Goal: Task Accomplishment & Management: Manage account settings

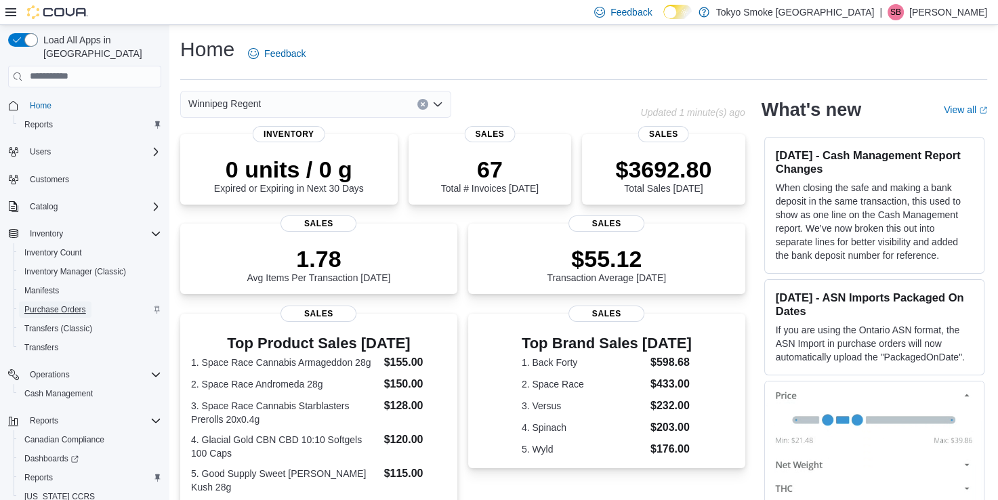
click at [58, 304] on span "Purchase Orders" at bounding box center [55, 309] width 62 height 11
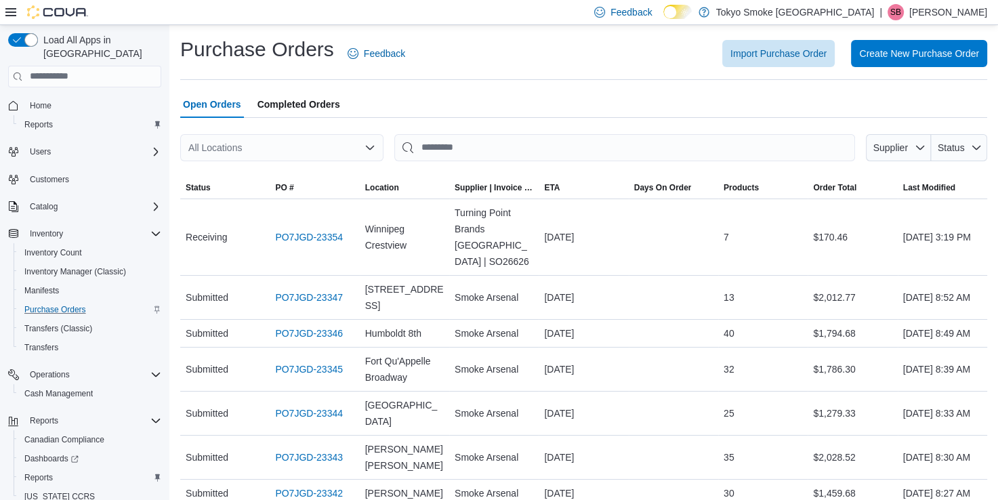
click at [279, 150] on div "All Locations" at bounding box center [281, 147] width 203 height 27
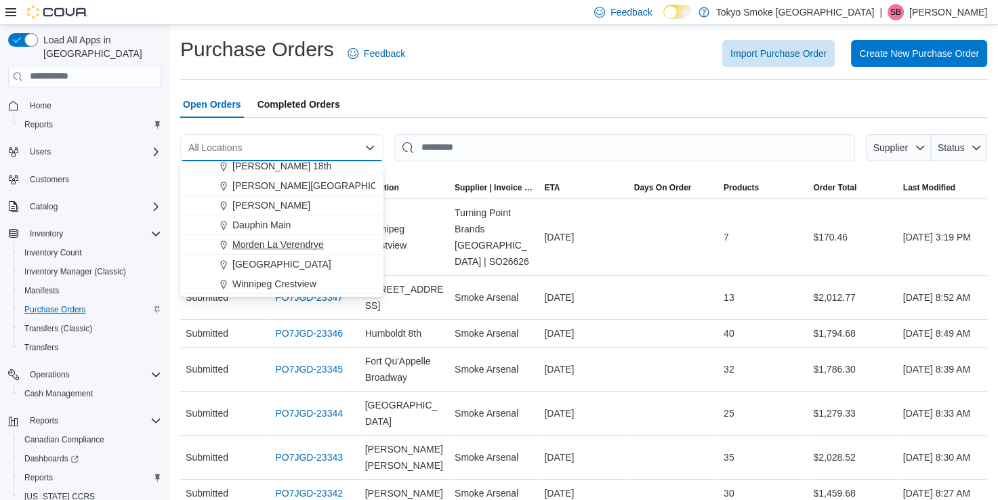
scroll to position [68, 0]
click at [284, 278] on span "[GEOGRAPHIC_DATA]" at bounding box center [281, 280] width 99 height 14
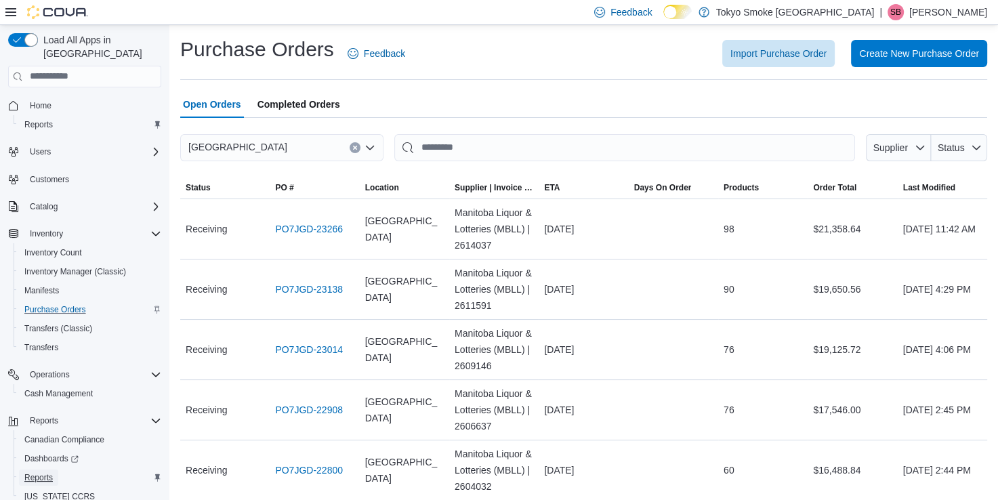
click at [37, 472] on span "Reports" at bounding box center [38, 477] width 28 height 11
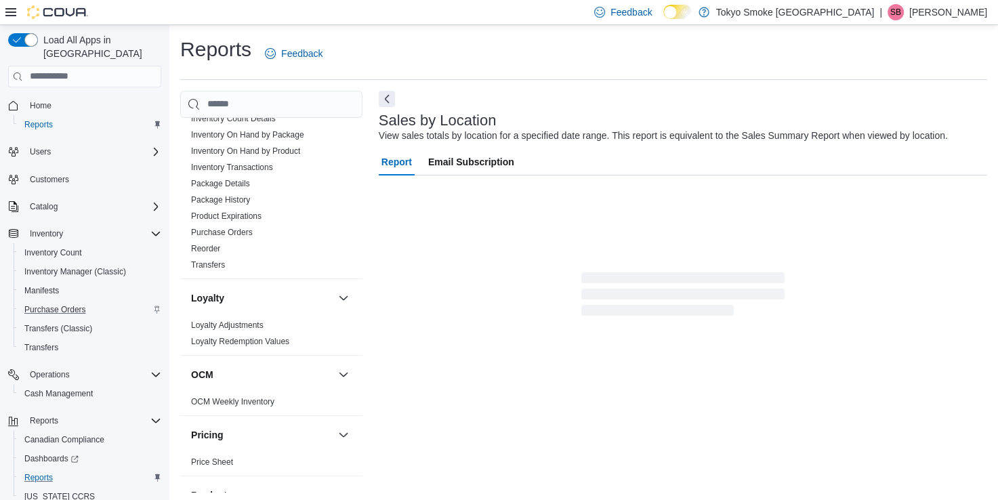
scroll to position [22, 0]
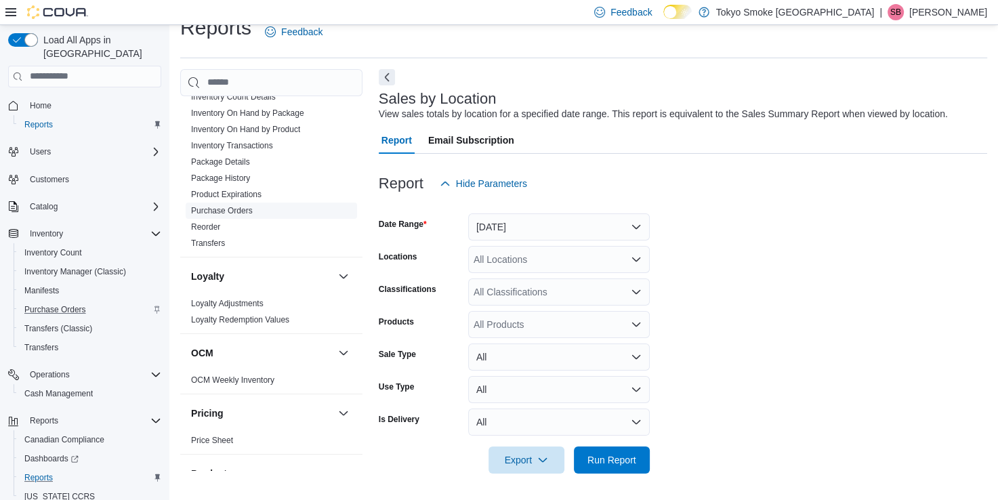
click at [213, 207] on link "Purchase Orders" at bounding box center [222, 210] width 62 height 9
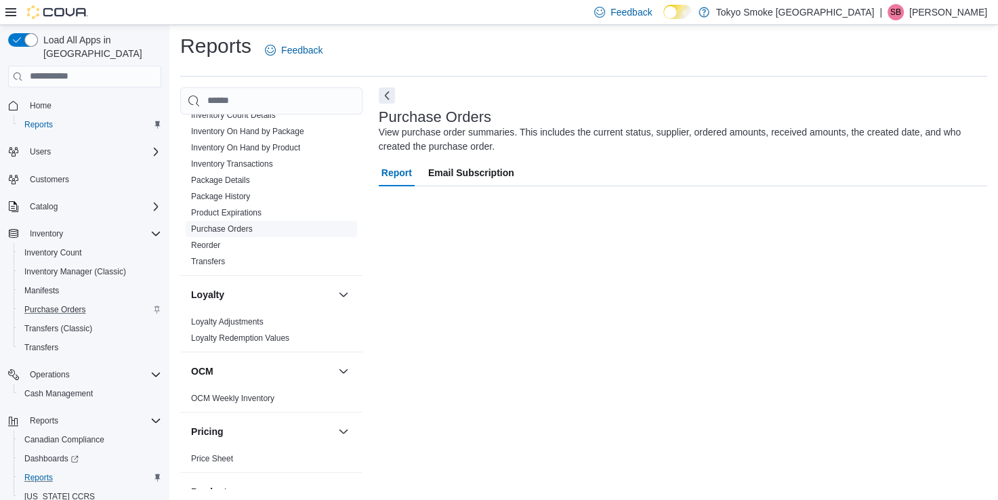
scroll to position [3, 0]
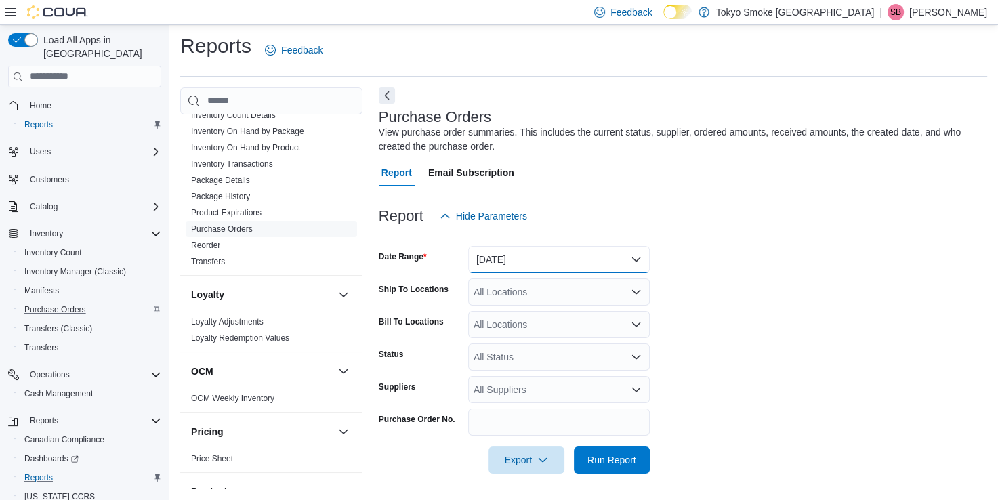
click at [561, 261] on button "[DATE]" at bounding box center [559, 259] width 182 height 27
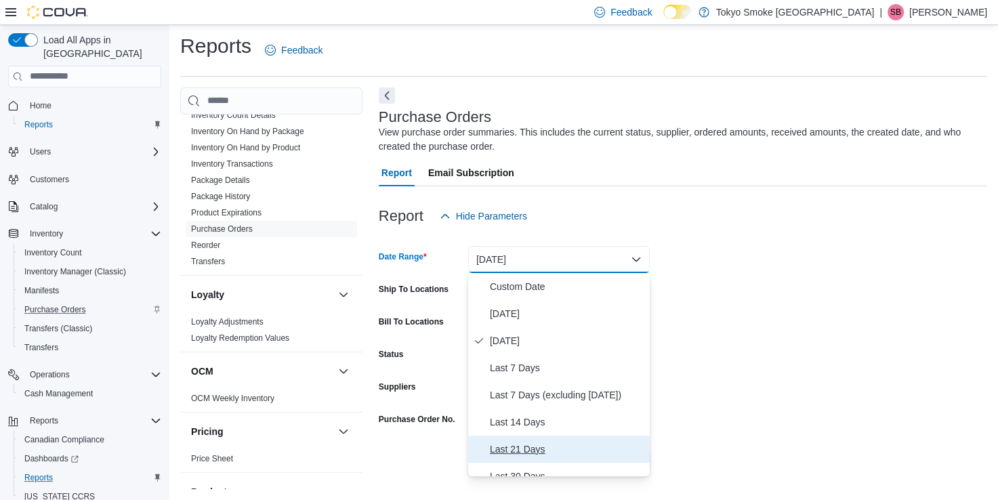
click at [538, 450] on span "Last 21 Days" at bounding box center [567, 449] width 154 height 16
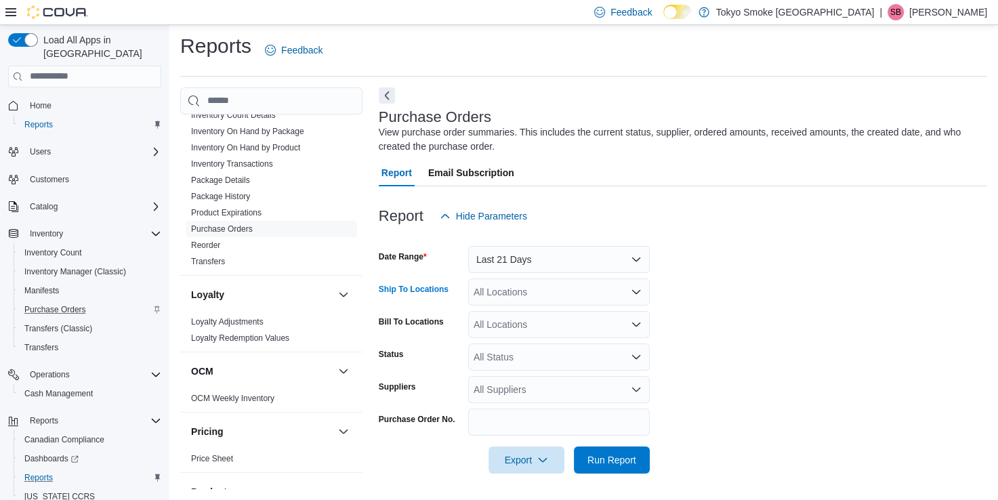
click at [509, 300] on div "All Locations" at bounding box center [559, 291] width 182 height 27
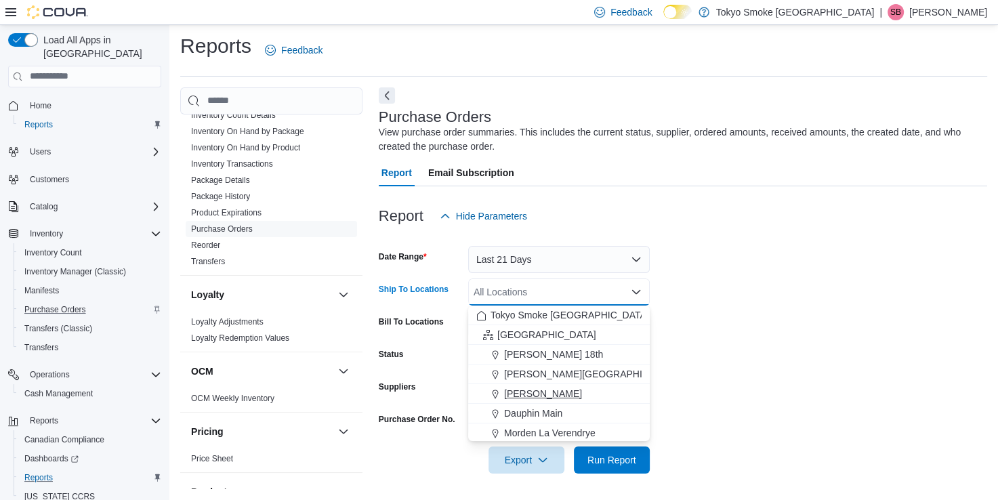
scroll to position [68, 0]
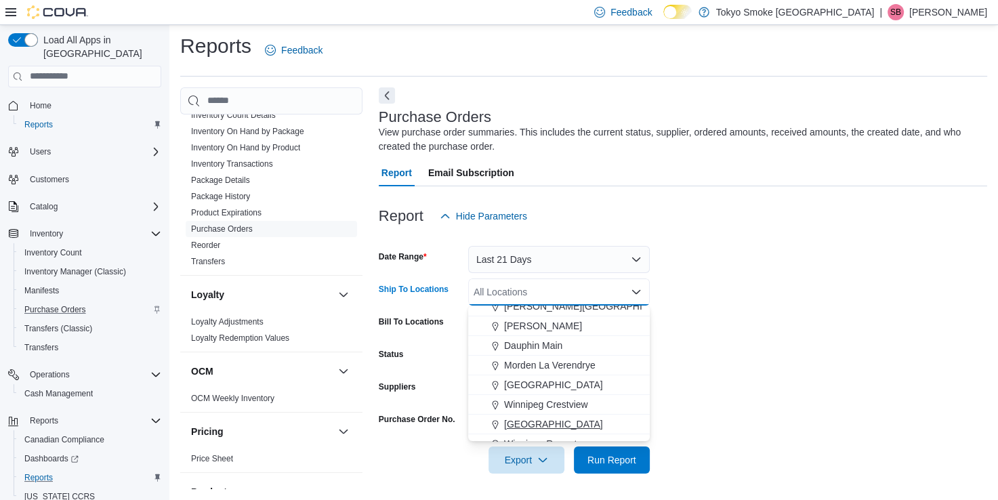
click at [538, 419] on span "[GEOGRAPHIC_DATA]" at bounding box center [553, 424] width 99 height 14
click at [837, 324] on form "Date Range Last 21 Days Ship To Locations [GEOGRAPHIC_DATA] [GEOGRAPHIC_DATA] C…" at bounding box center [683, 352] width 608 height 244
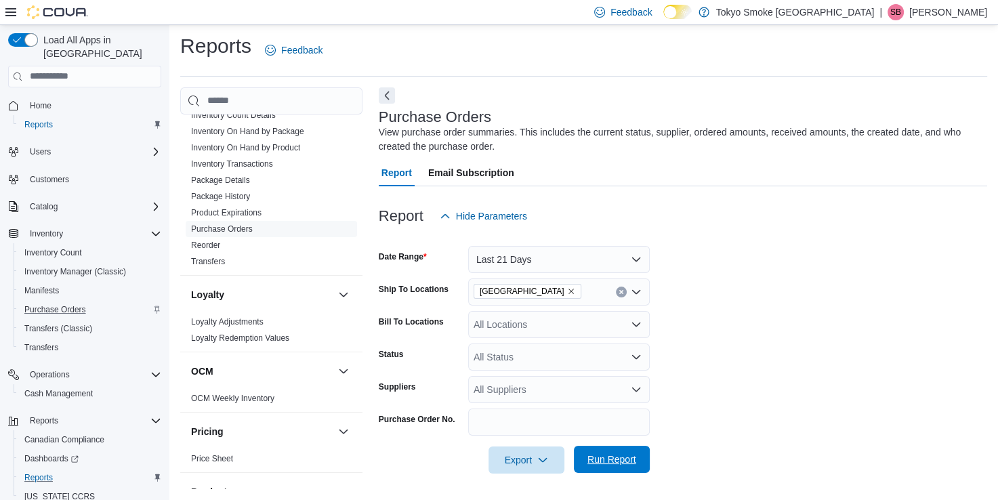
click at [628, 462] on span "Run Report" at bounding box center [611, 459] width 49 height 14
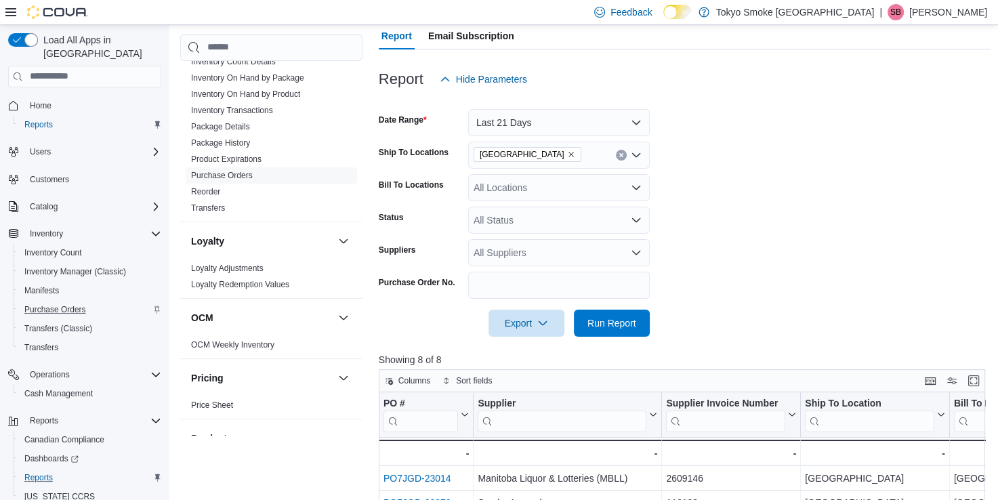
scroll to position [139, 0]
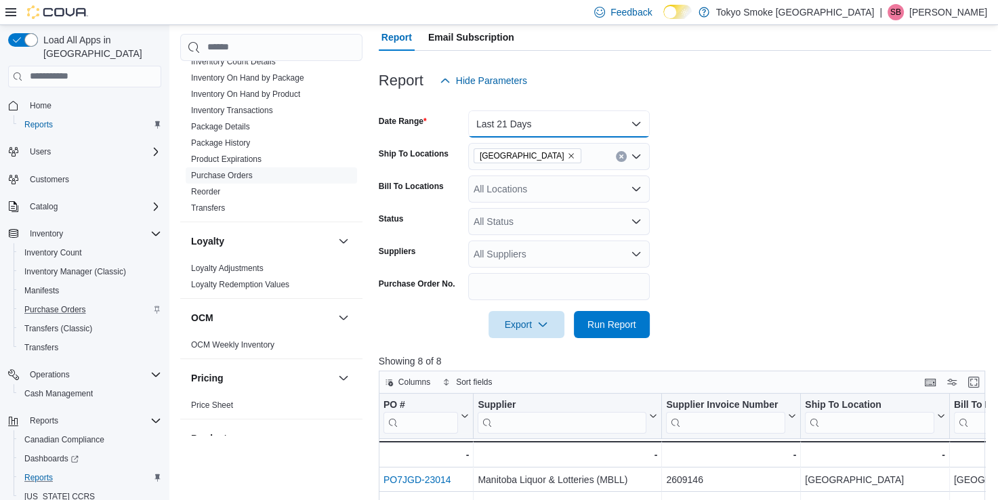
click at [558, 132] on button "Last 21 Days" at bounding box center [559, 123] width 182 height 27
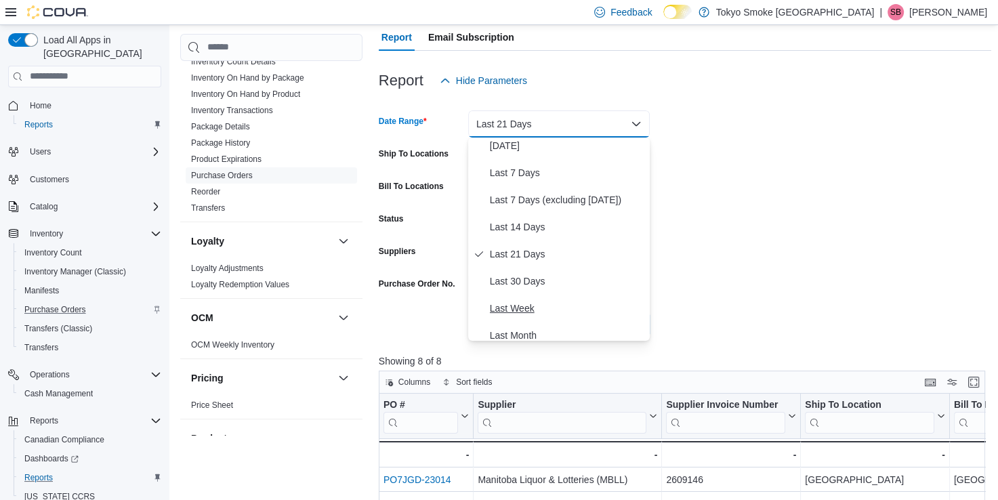
scroll to position [68, 0]
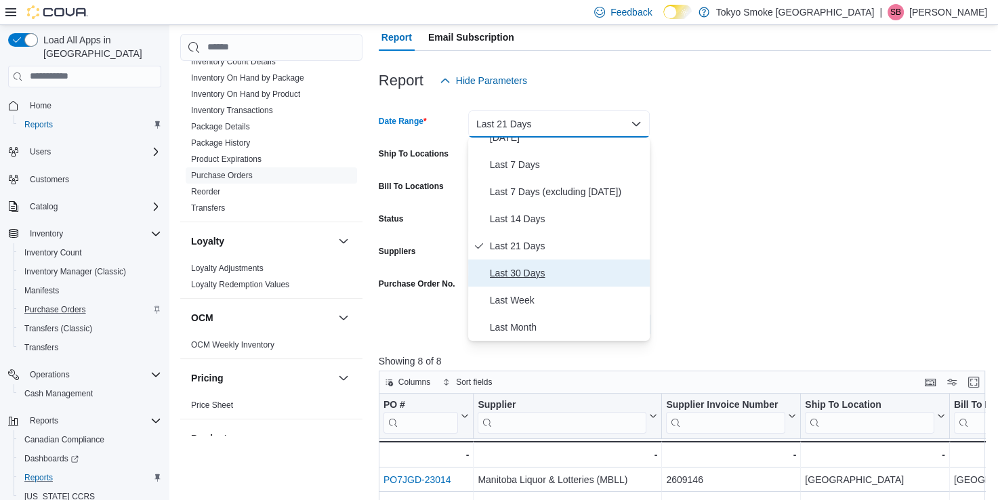
click at [536, 274] on span "Last 30 Days" at bounding box center [567, 273] width 154 height 16
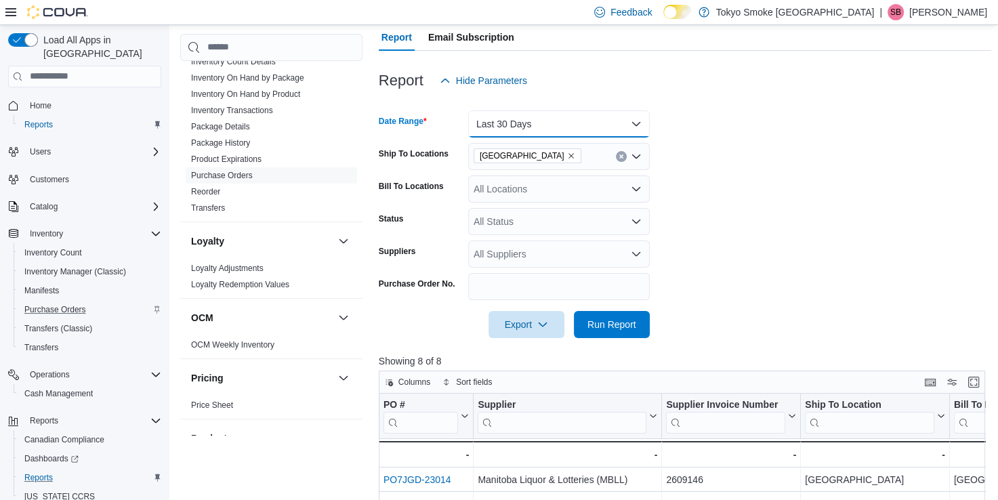
scroll to position [420, 0]
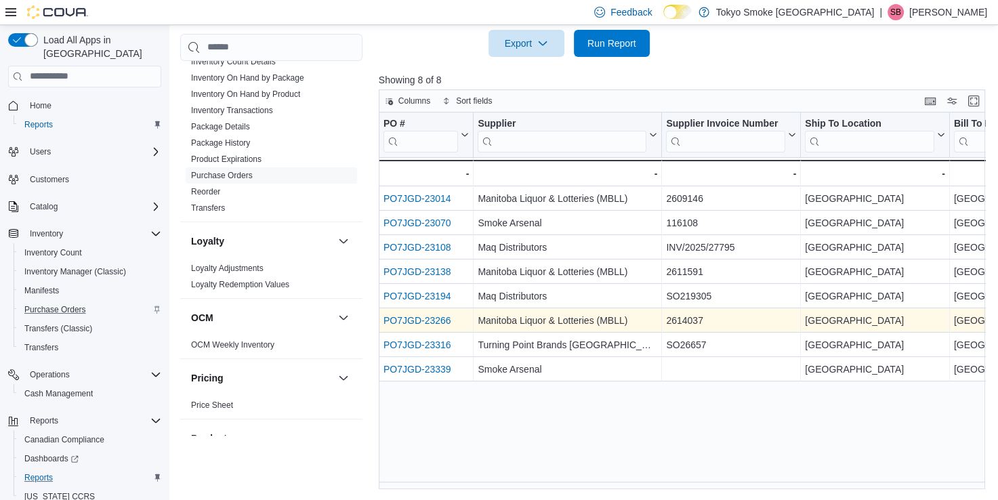
click at [423, 318] on link "PO7JGD-23266" at bounding box center [417, 320] width 68 height 11
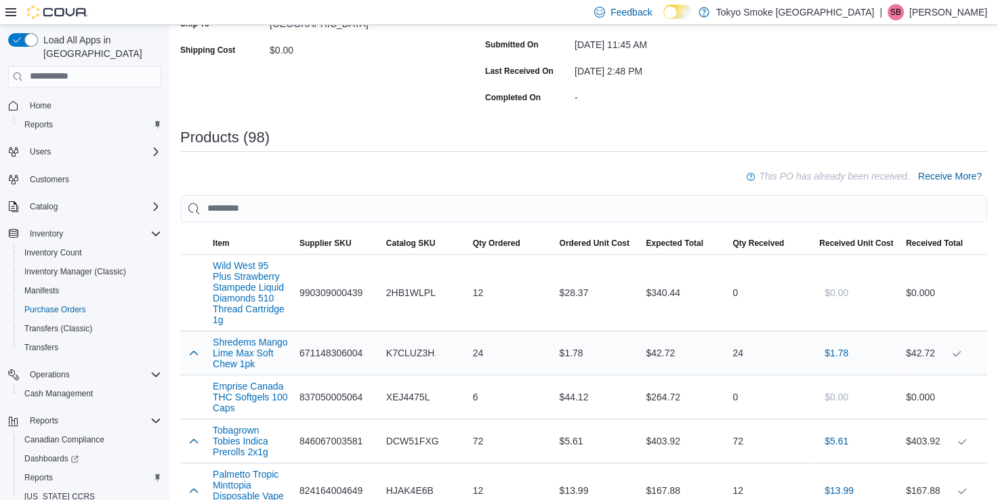
scroll to position [271, 0]
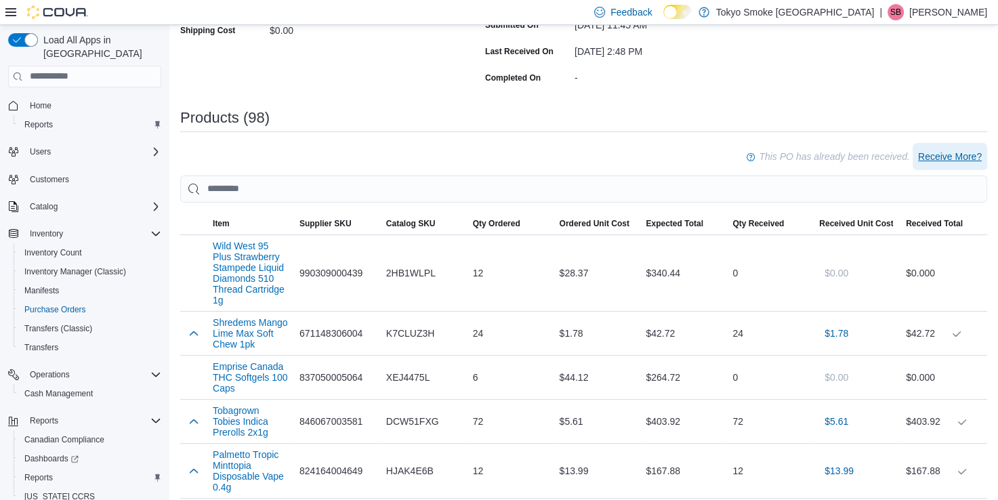
click at [943, 158] on span "Receive More?" at bounding box center [950, 157] width 64 height 14
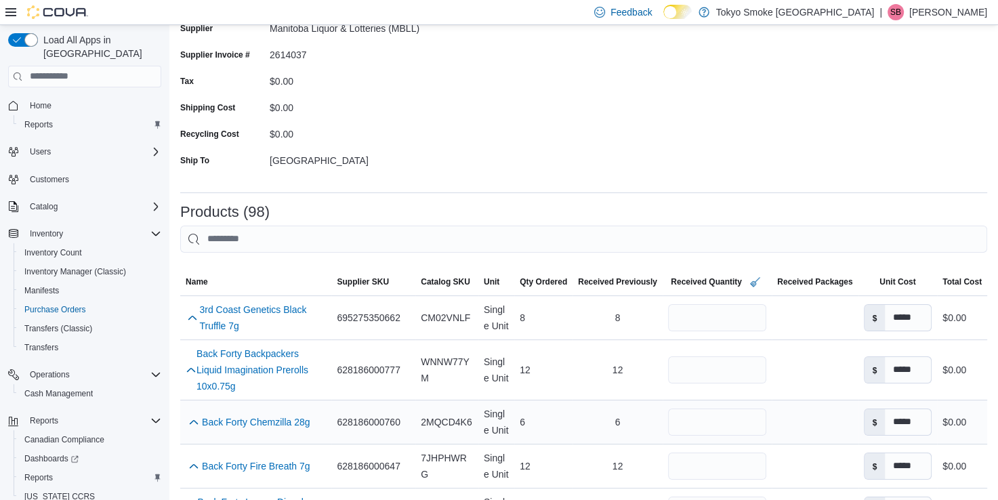
scroll to position [203, 0]
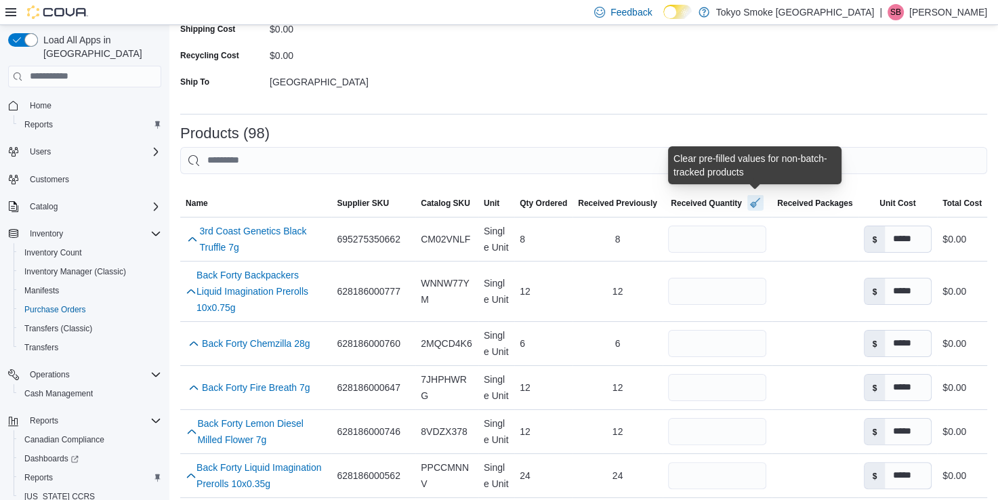
click at [757, 200] on button "button" at bounding box center [755, 202] width 16 height 16
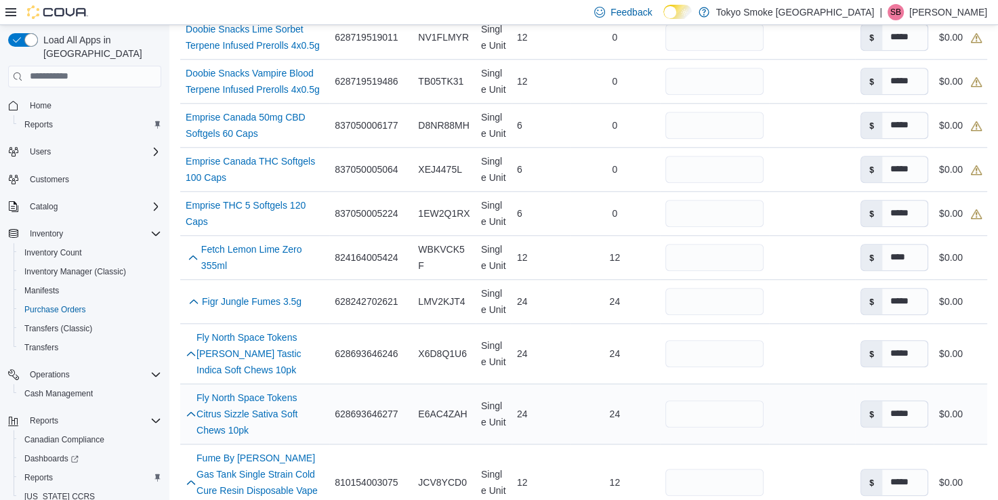
scroll to position [1151, 0]
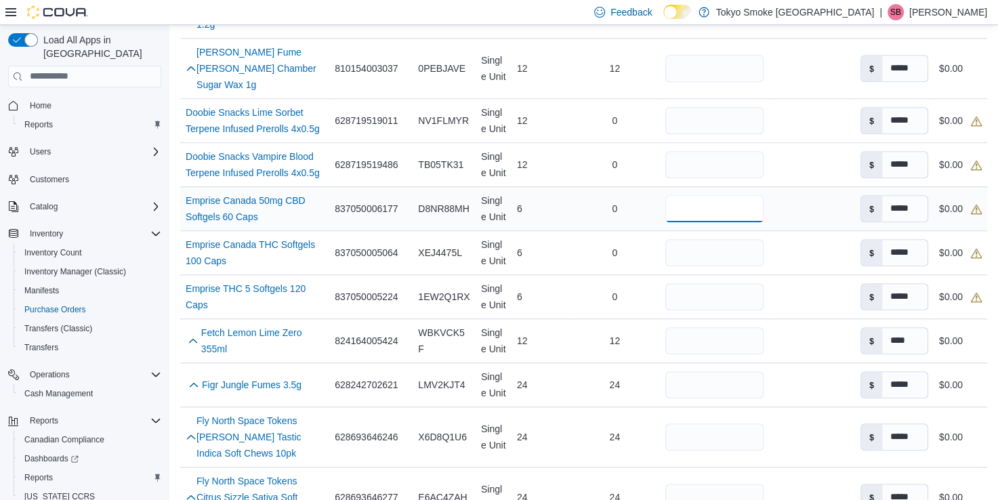
click at [710, 195] on input "number" at bounding box center [714, 208] width 98 height 27
type input "*"
click at [600, 239] on div "0" at bounding box center [615, 252] width 90 height 27
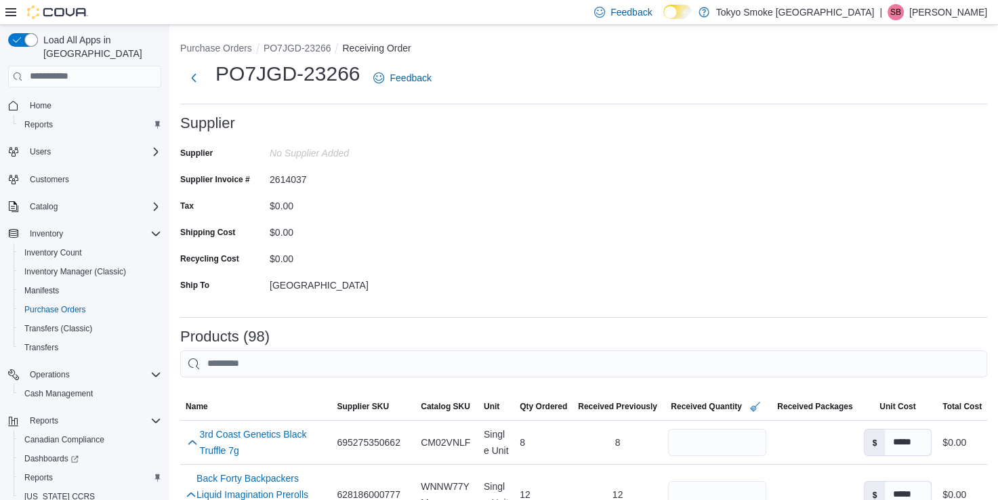
scroll to position [271, 0]
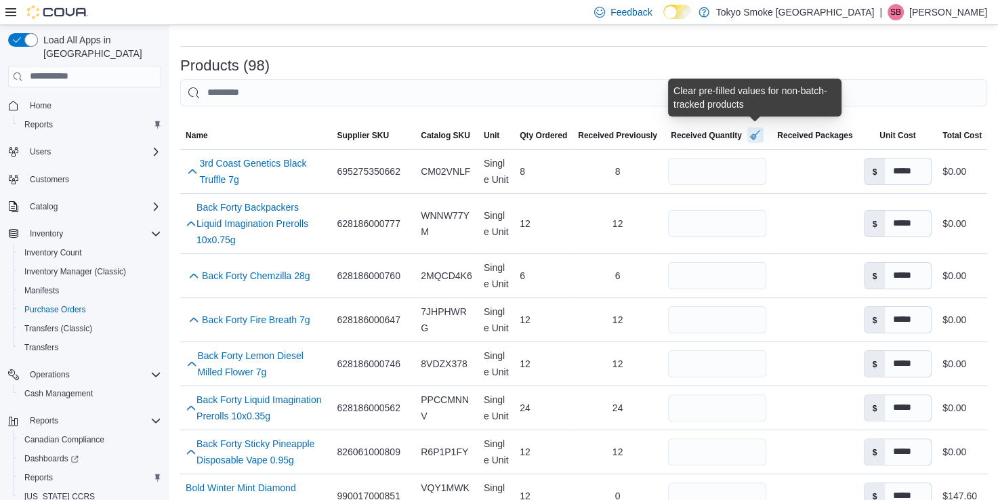
click at [754, 137] on button "button" at bounding box center [755, 135] width 16 height 16
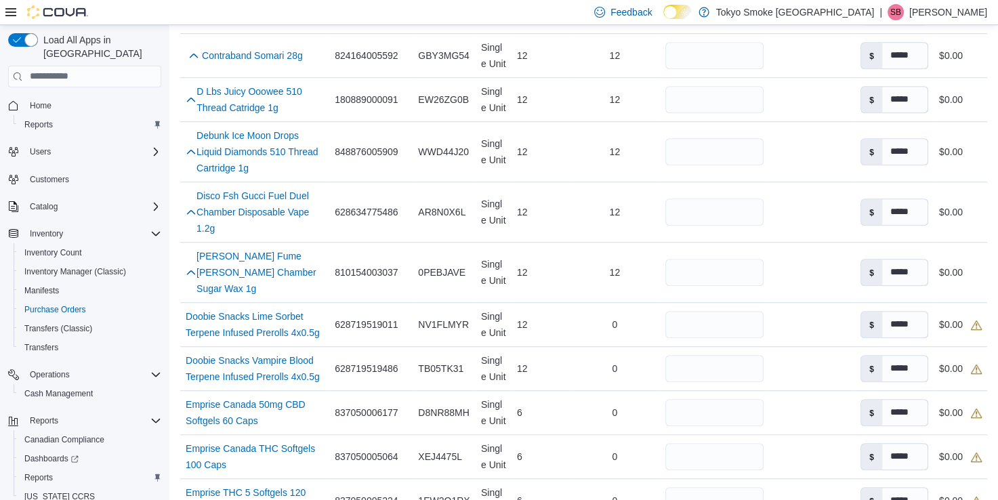
scroll to position [1016, 0]
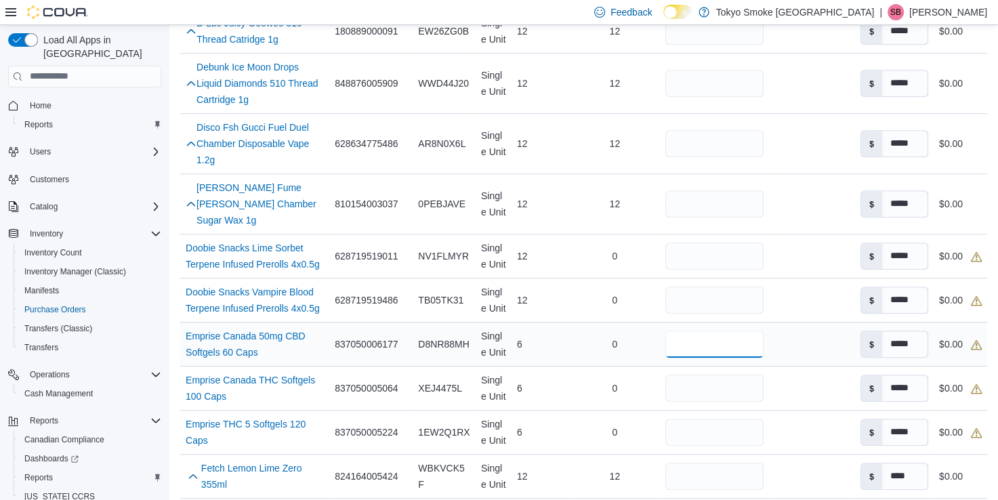
click at [706, 331] on input "number" at bounding box center [714, 344] width 98 height 27
type input "*"
drag, startPoint x: 740, startPoint y: 346, endPoint x: 753, endPoint y: 342, distance: 13.5
click at [740, 375] on input "number" at bounding box center [714, 388] width 98 height 27
type input "*"
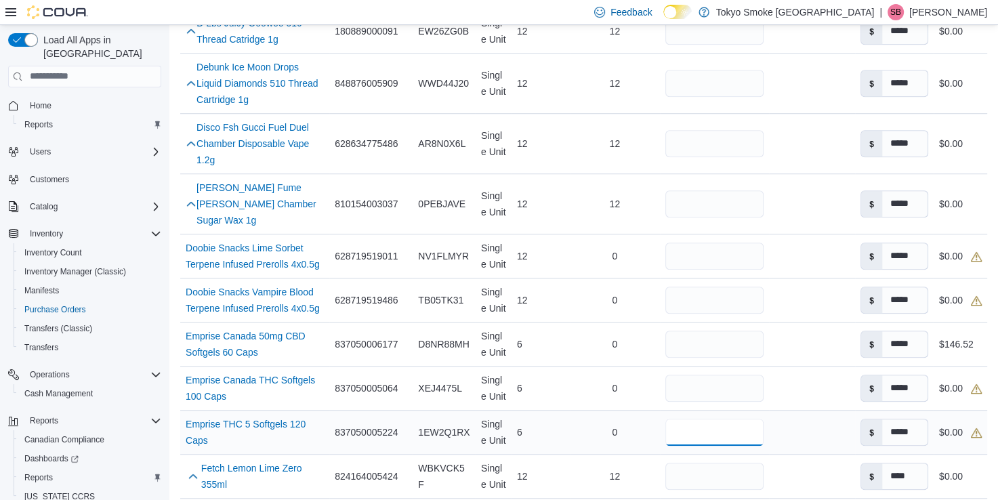
click at [729, 419] on input "number" at bounding box center [714, 432] width 98 height 27
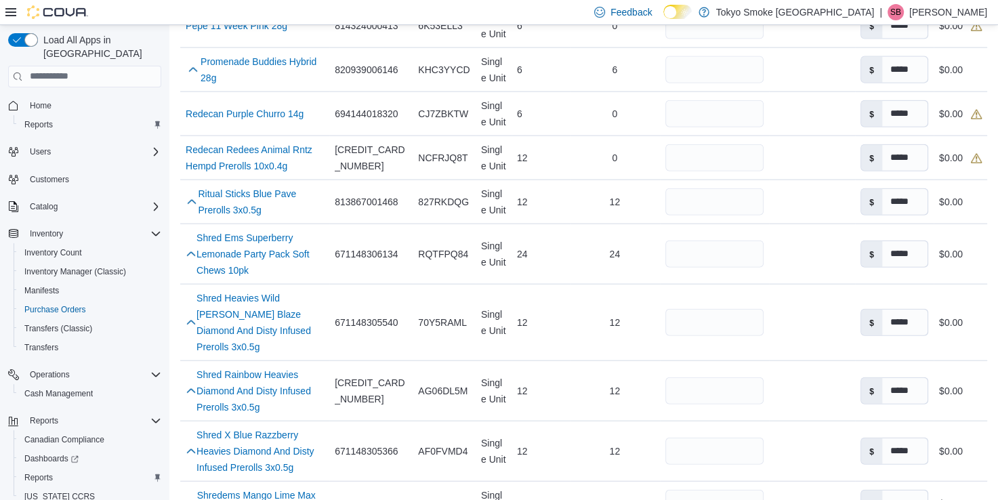
scroll to position [3116, 0]
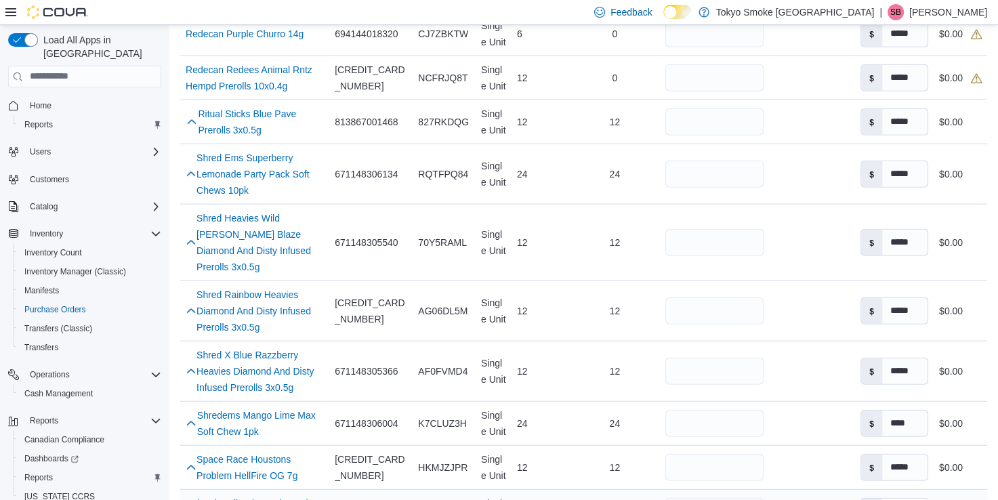
type input "*"
type input "**"
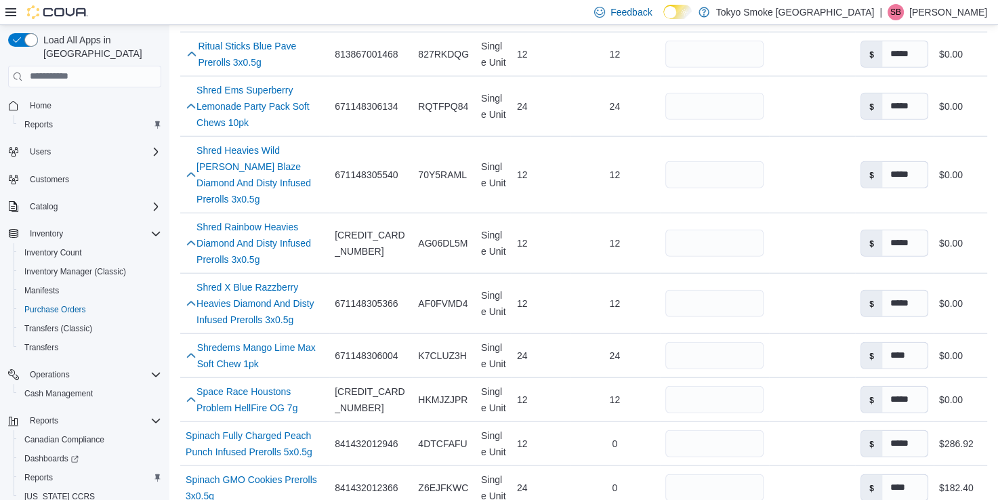
type input "**"
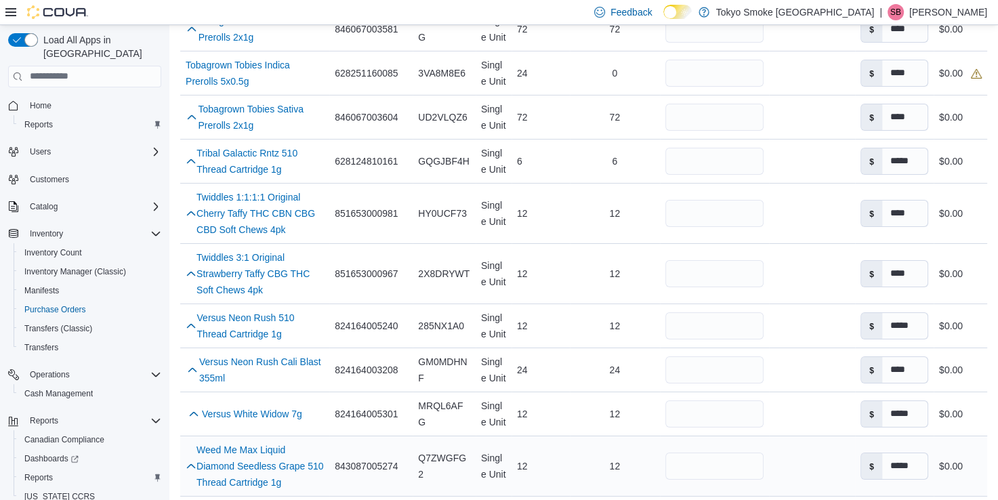
scroll to position [4729, 0]
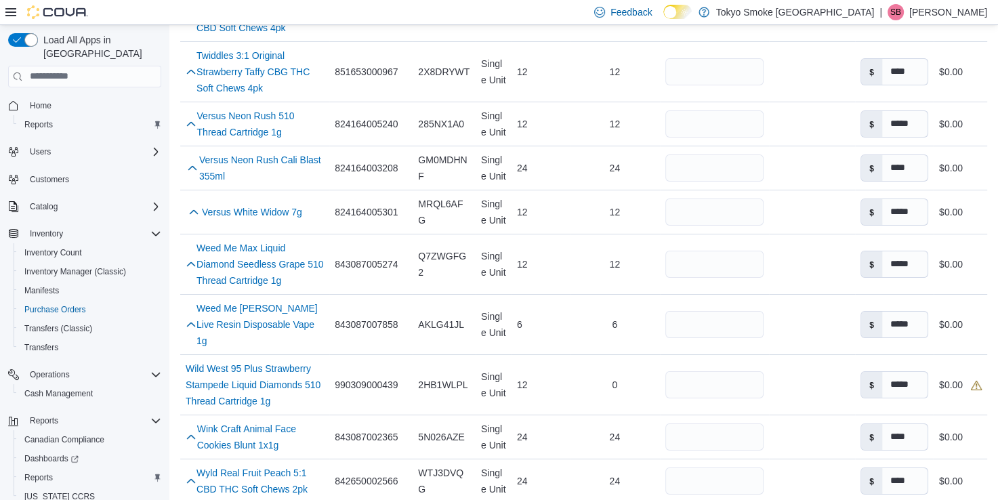
type input "**"
